Goal: Task Accomplishment & Management: Complete application form

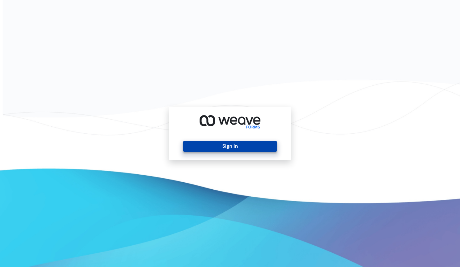
click at [234, 144] on button "Sign In" at bounding box center [229, 146] width 93 height 11
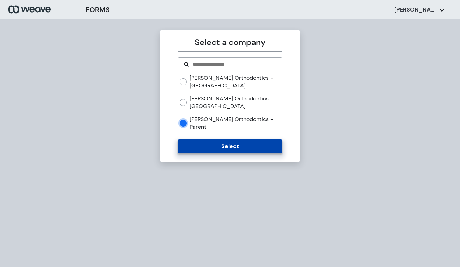
click at [235, 144] on button "Select" at bounding box center [230, 146] width 105 height 14
